Goal: Task Accomplishment & Management: Manage account settings

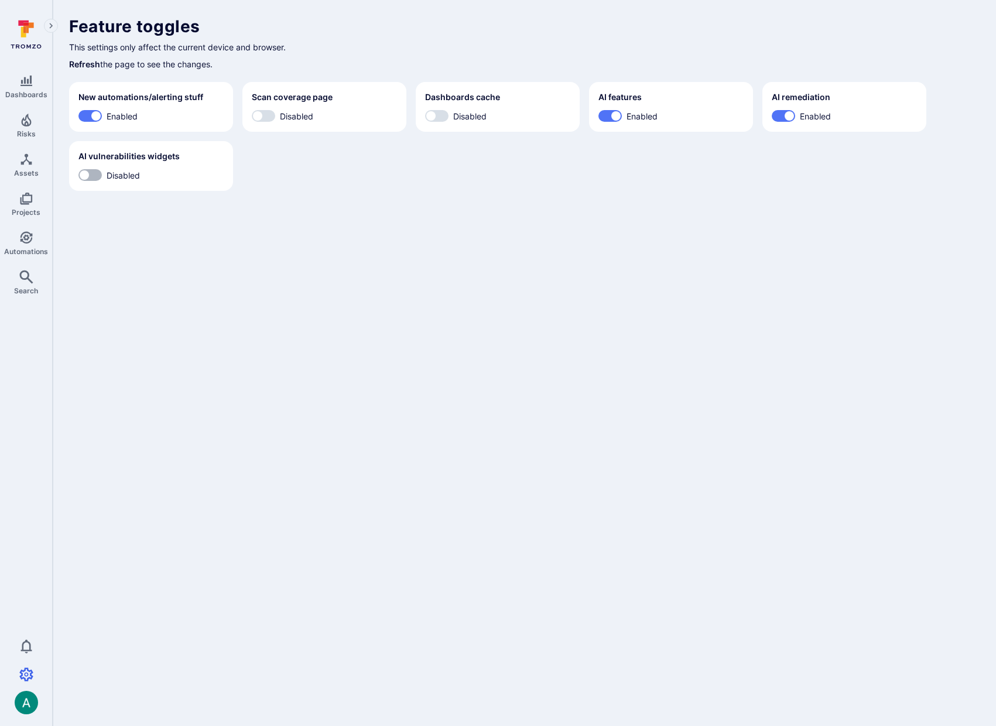
click at [87, 180] on input "Disabled" at bounding box center [84, 175] width 35 height 12
checkbox input "true"
click at [268, 270] on body "Dashboards Risks Assets Projects Automations Search 0 Settings Integrations Mem…" at bounding box center [498, 363] width 996 height 726
click at [28, 123] on icon "Risks" at bounding box center [26, 120] width 10 height 13
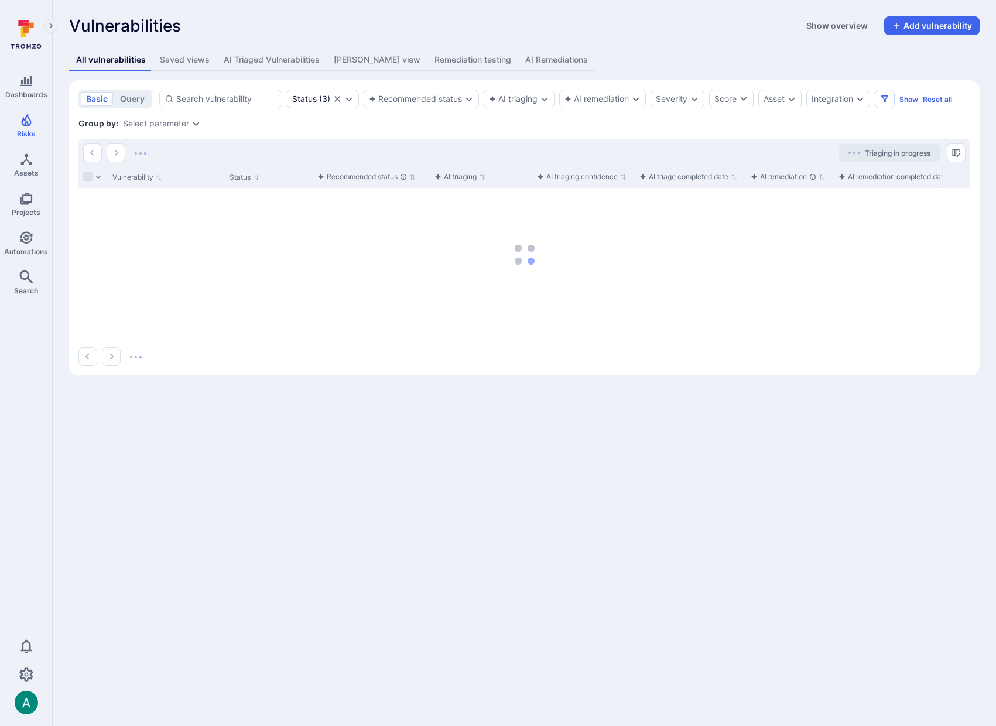
click at [840, 24] on button "Show overview" at bounding box center [837, 25] width 76 height 19
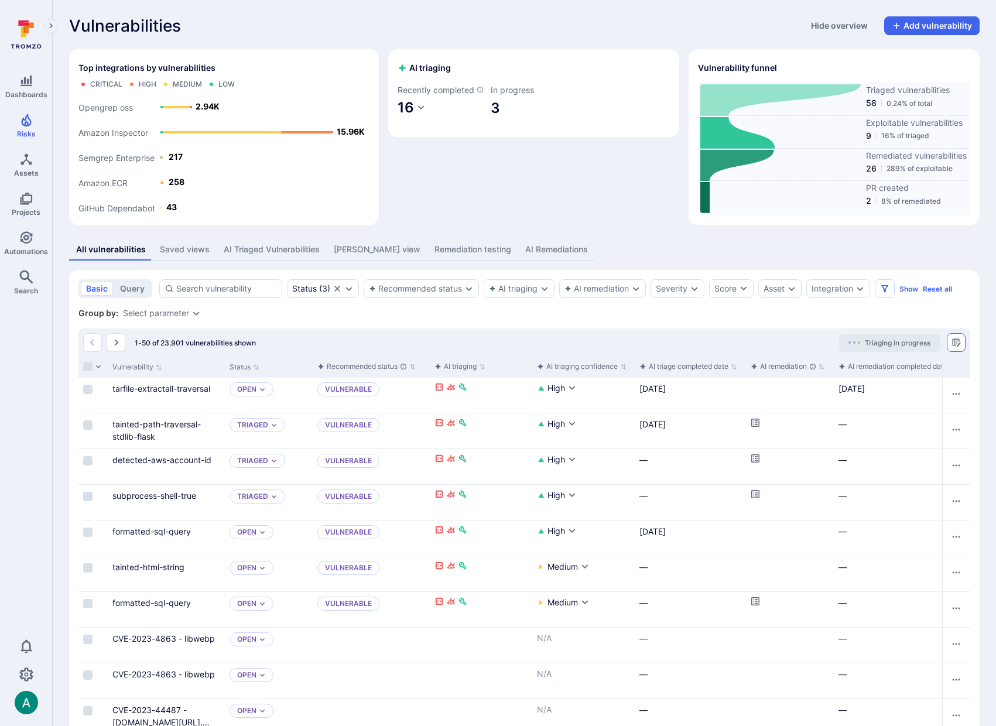
click at [957, 343] on icon "Manage columns" at bounding box center [956, 342] width 8 height 8
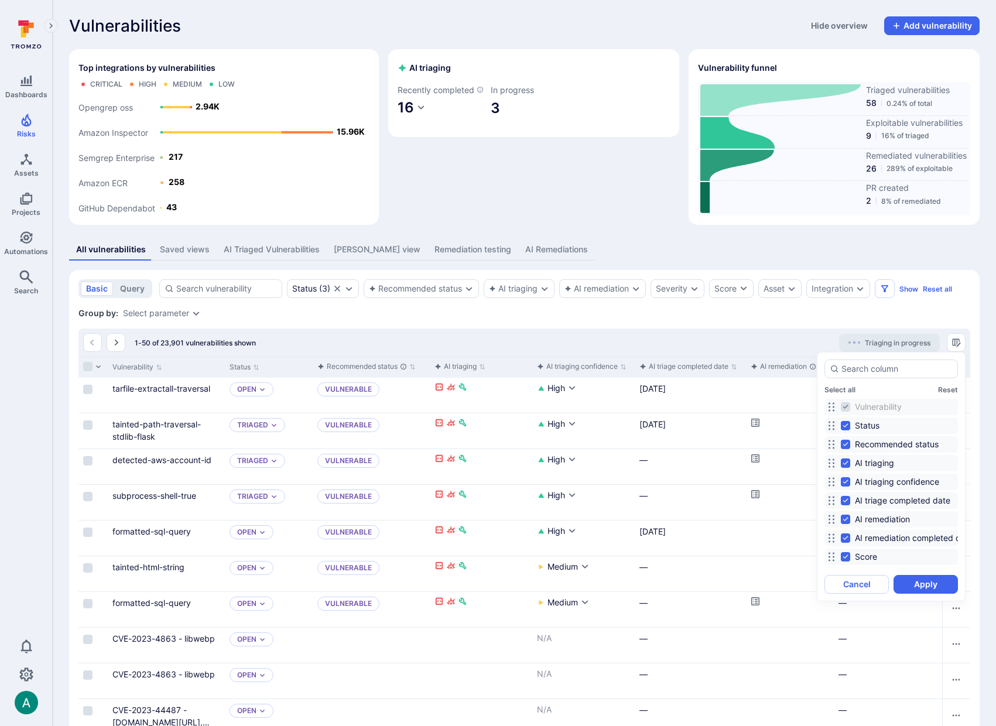
click at [957, 340] on div at bounding box center [498, 363] width 996 height 726
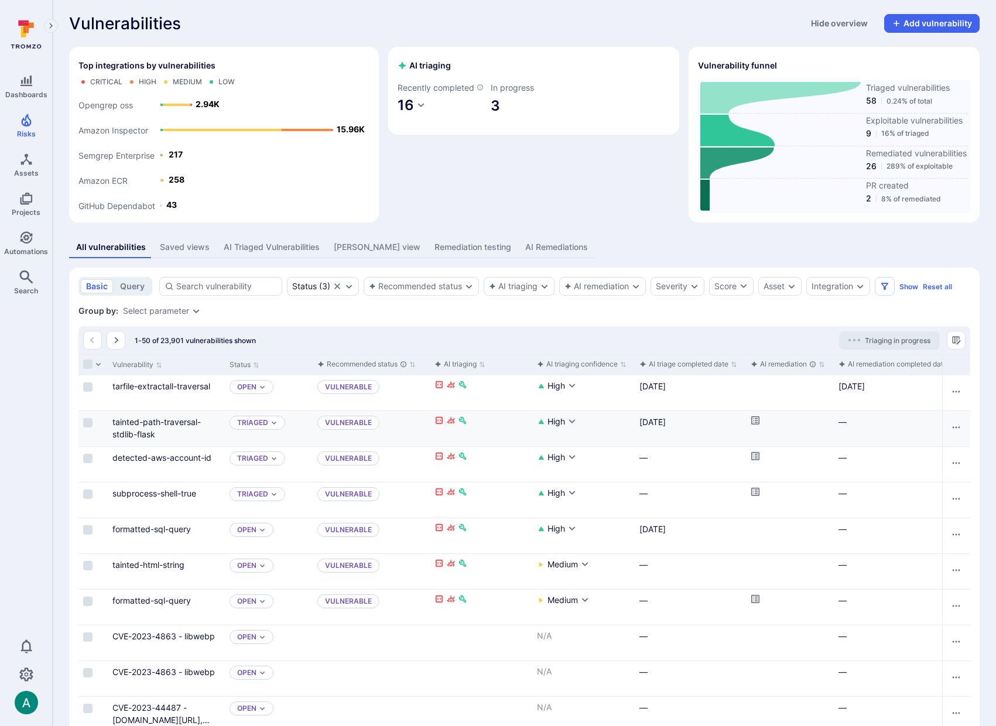
click at [755, 419] on icon "Cell for aiCtx.remediationStatus" at bounding box center [754, 420] width 9 height 9
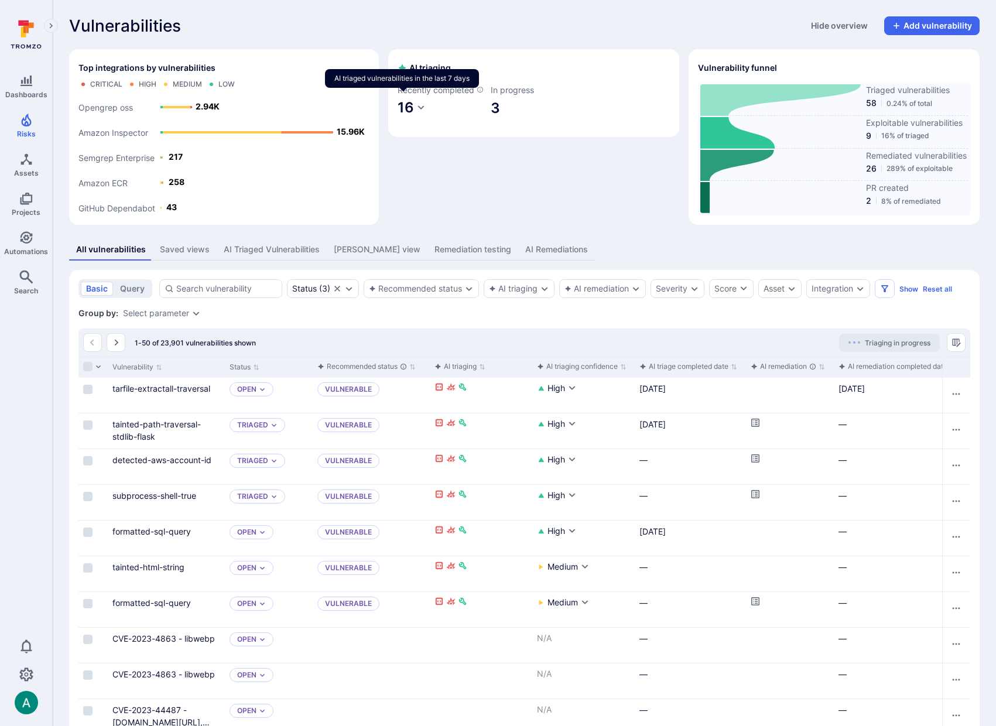
click at [476, 93] on icon "AI triaged vulnerabilities in the last 7 days" at bounding box center [479, 89] width 7 height 7
click at [53, 23] on icon "Expand navigation menu" at bounding box center [51, 26] width 8 height 10
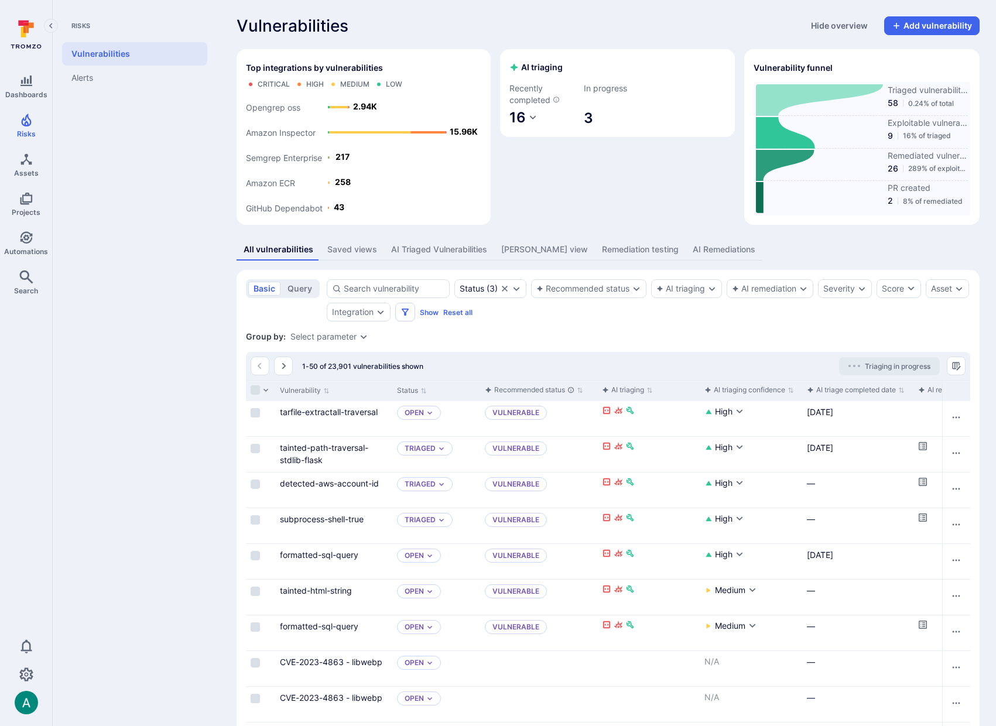
click at [51, 26] on icon "Collapse navigation menu" at bounding box center [51, 26] width 8 height 10
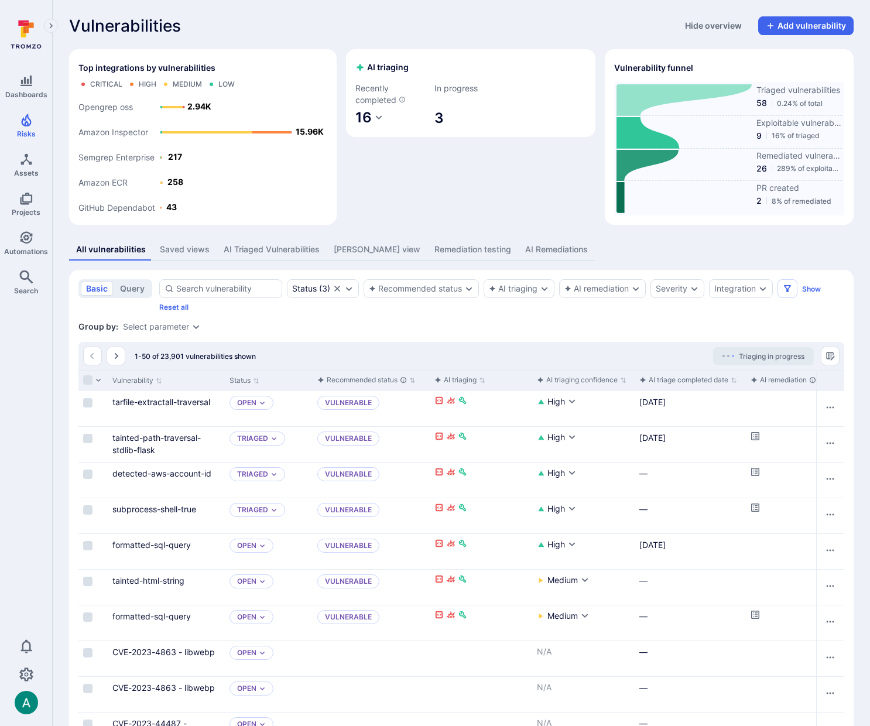
click at [639, 157] on icon at bounding box center [647, 166] width 63 height 32
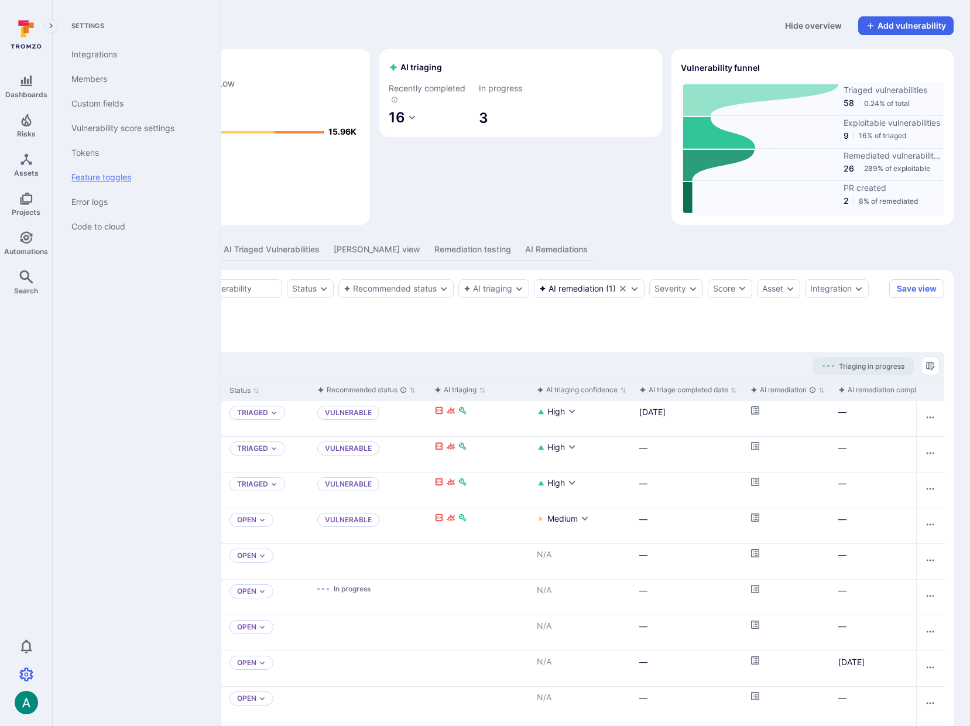
click at [101, 177] on link "Feature toggles" at bounding box center [134, 177] width 145 height 25
drag, startPoint x: 104, startPoint y: 174, endPoint x: 170, endPoint y: 170, distance: 66.9
click at [104, 174] on link "Feature toggles" at bounding box center [134, 177] width 145 height 25
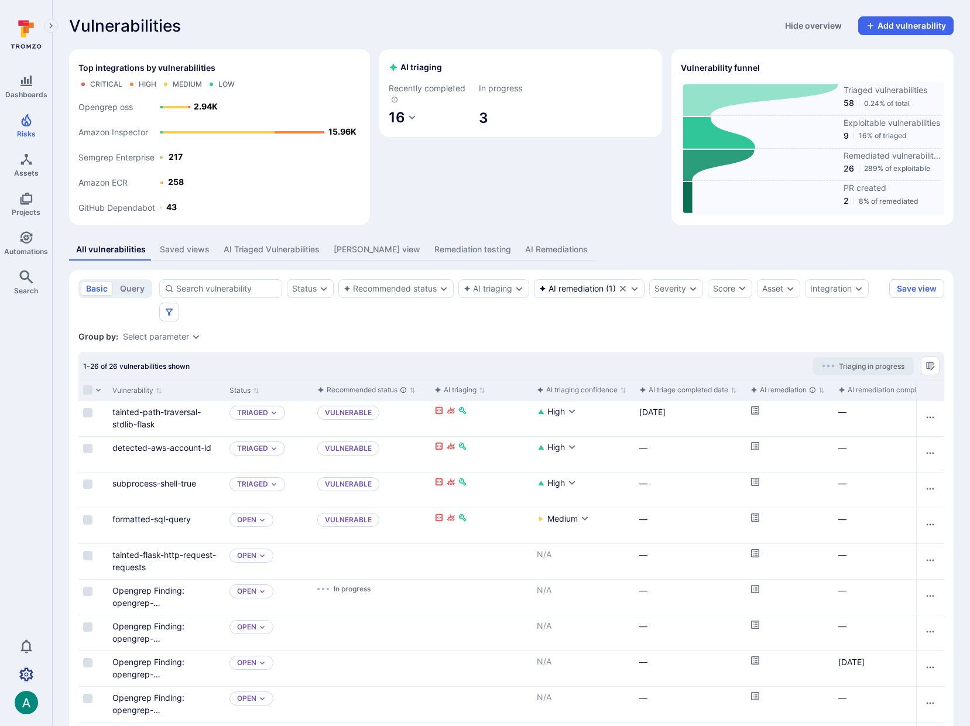
click at [29, 668] on icon "Settings" at bounding box center [26, 674] width 14 height 14
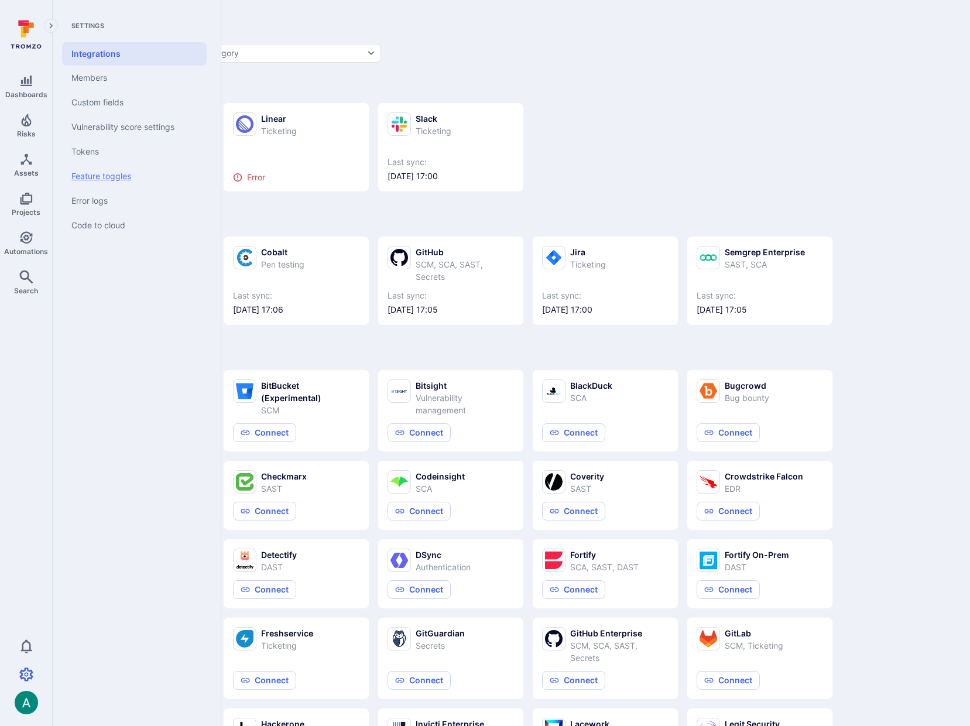
click at [98, 173] on link "Feature toggles" at bounding box center [134, 176] width 145 height 25
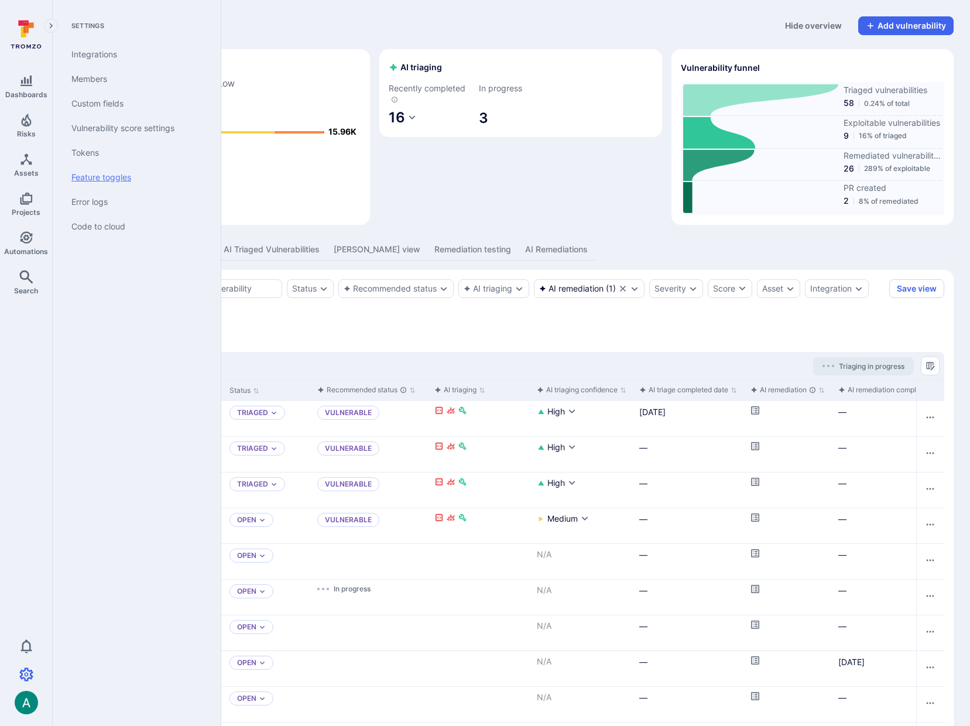
drag, startPoint x: 91, startPoint y: 177, endPoint x: 101, endPoint y: 177, distance: 10.0
click at [91, 177] on link "Feature toggles" at bounding box center [134, 177] width 145 height 25
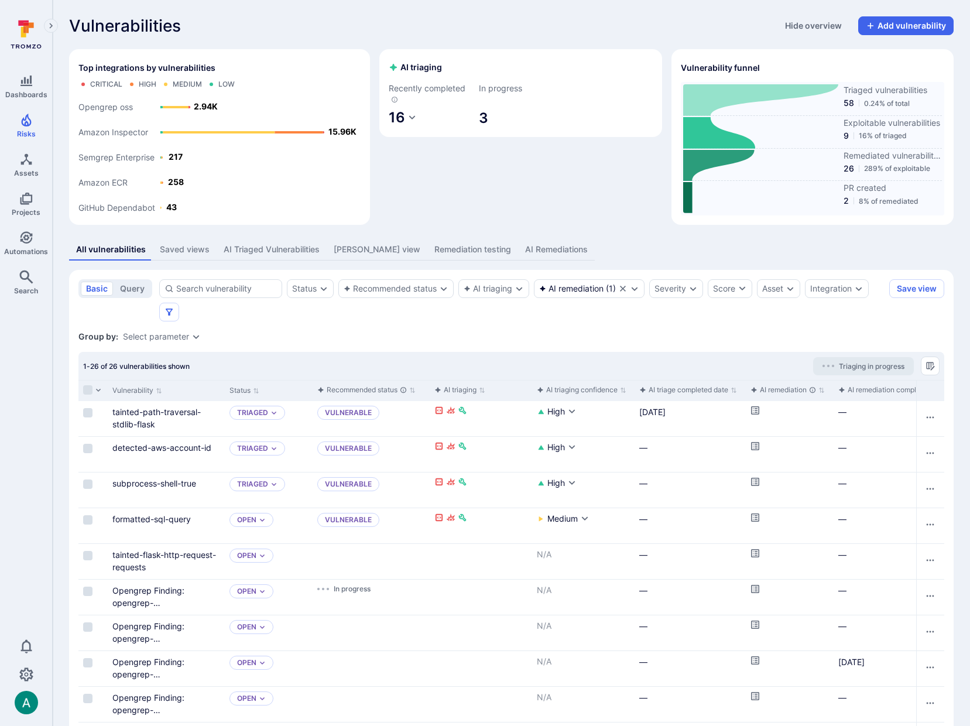
drag, startPoint x: 718, startPoint y: 22, endPoint x: 742, endPoint y: 16, distance: 24.7
click at [718, 22] on div "Vulnerabilities Hide overview Add vulnerability" at bounding box center [511, 25] width 884 height 19
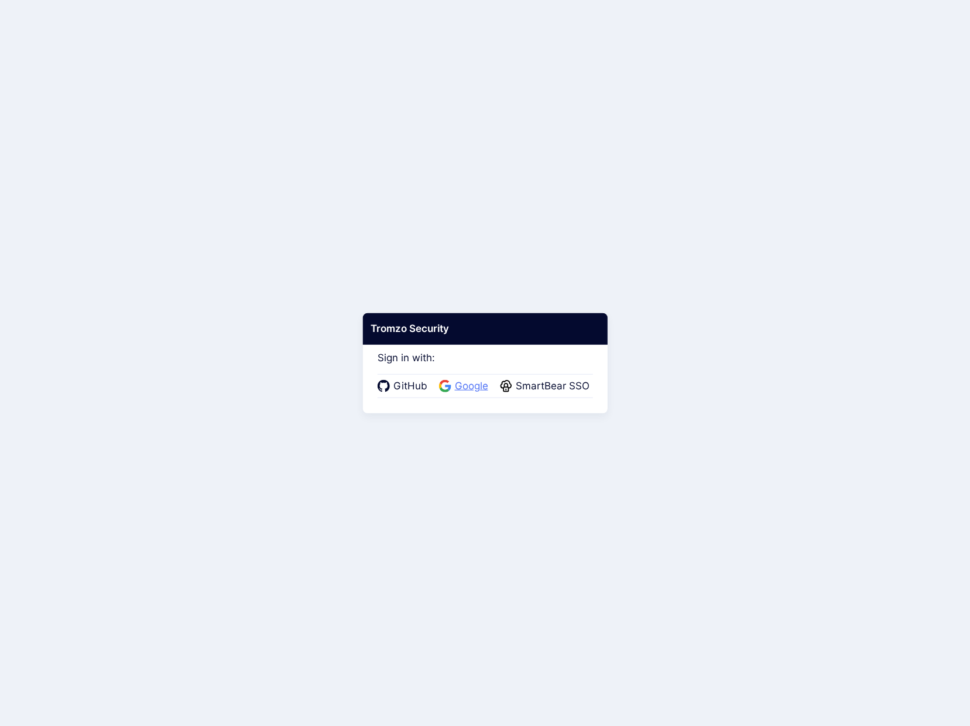
click at [469, 389] on span "Google" at bounding box center [471, 386] width 40 height 15
